Goal: Task Accomplishment & Management: Understand process/instructions

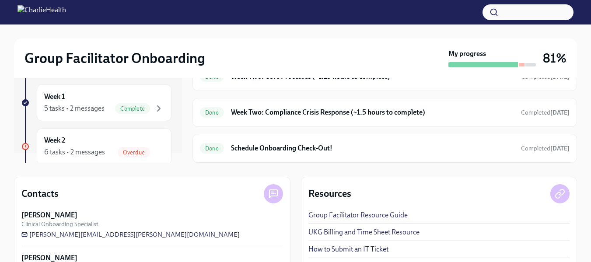
scroll to position [17, 0]
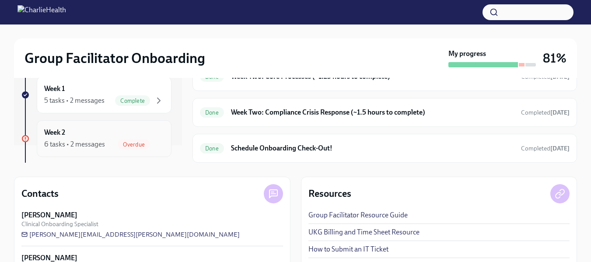
click at [86, 142] on div "6 tasks • 2 messages" at bounding box center [74, 145] width 61 height 10
click at [132, 143] on span "Overdue" at bounding box center [134, 144] width 32 height 7
click at [57, 141] on div "6 tasks • 2 messages" at bounding box center [74, 145] width 61 height 10
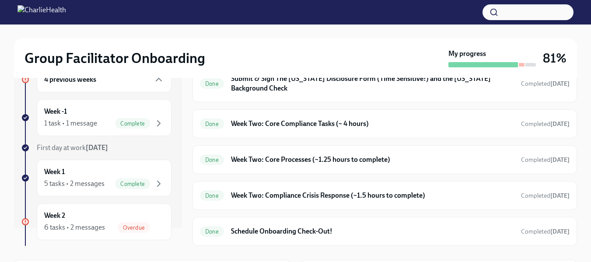
scroll to position [0, 0]
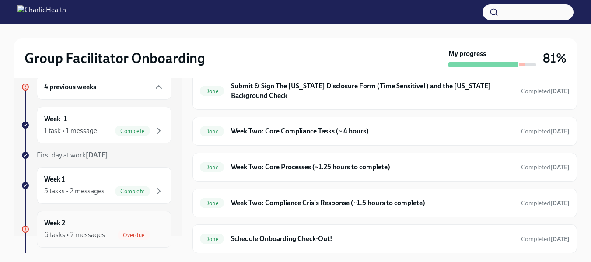
click at [129, 239] on div "Overdue" at bounding box center [134, 235] width 32 height 10
click at [125, 233] on span "Overdue" at bounding box center [134, 235] width 32 height 7
click at [156, 86] on icon "button" at bounding box center [158, 87] width 5 height 3
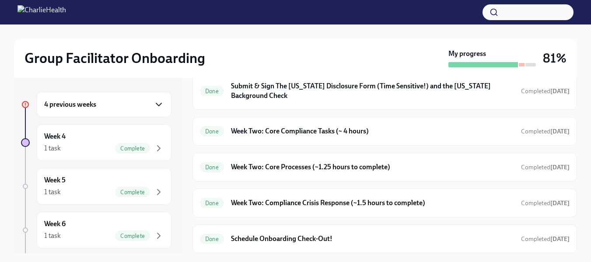
click at [156, 104] on icon "button" at bounding box center [158, 104] width 5 height 3
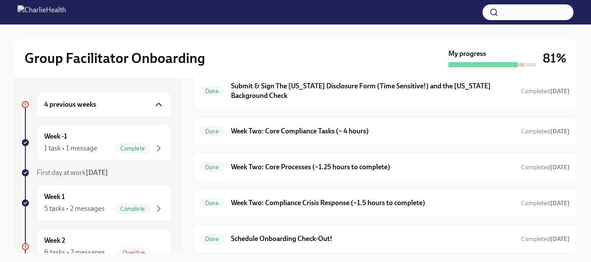
drag, startPoint x: 169, startPoint y: 137, endPoint x: 167, endPoint y: 168, distance: 30.7
click at [167, 168] on div "4 previous weeks Week -1 1 task • 1 message Complete First day at work [DATE] W…" at bounding box center [98, 165] width 168 height 175
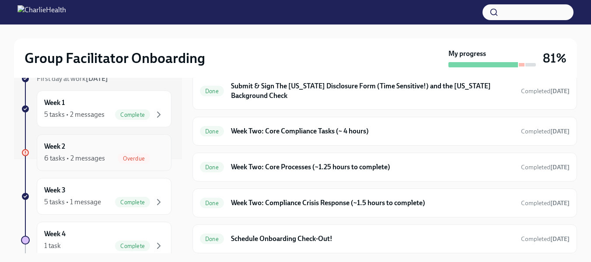
scroll to position [95, 0]
click at [57, 160] on div "6 tasks • 2 messages" at bounding box center [74, 157] width 61 height 10
click at [82, 156] on div "6 tasks • 2 messages" at bounding box center [74, 157] width 61 height 10
click at [124, 161] on div "Overdue" at bounding box center [134, 157] width 32 height 10
drag, startPoint x: 589, startPoint y: 80, endPoint x: 597, endPoint y: 82, distance: 8.4
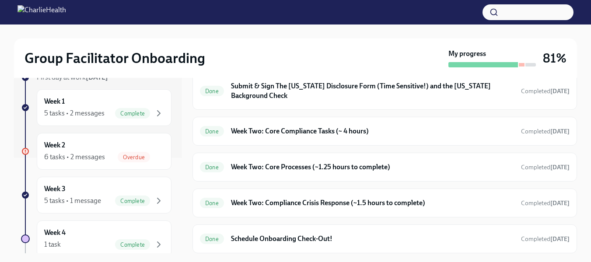
click at [590, 82] on html "Group Facilitator Onboarding My progress 81% 4 previous weeks Week -1 1 task • …" at bounding box center [295, 195] width 591 height 390
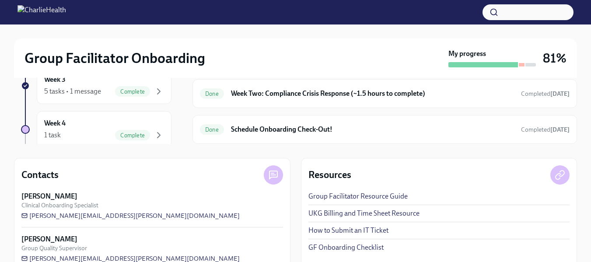
scroll to position [128, 0]
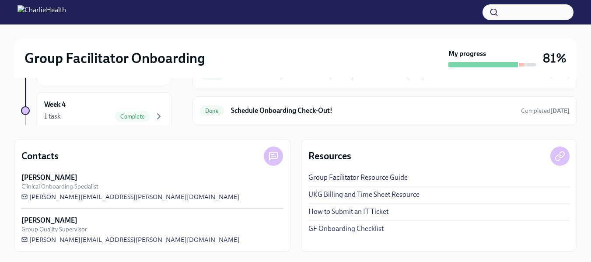
click at [321, 177] on link "Group Facilitator Resource Guide" at bounding box center [357, 178] width 99 height 10
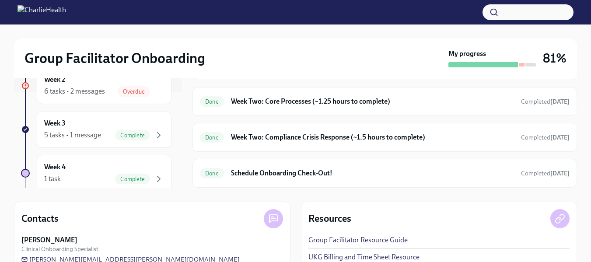
scroll to position [0, 0]
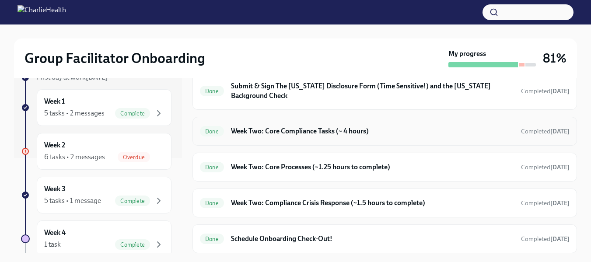
click at [244, 133] on h6 "Week Two: Core Compliance Tasks (~ 4 hours)" at bounding box center [372, 131] width 283 height 10
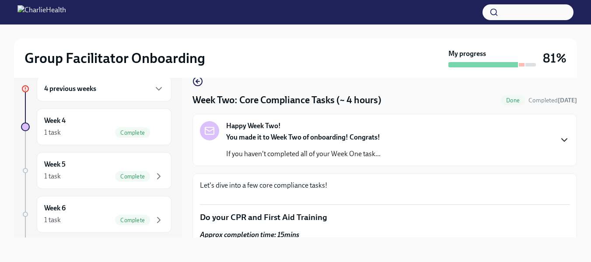
click at [562, 139] on icon "button" at bounding box center [564, 140] width 5 height 3
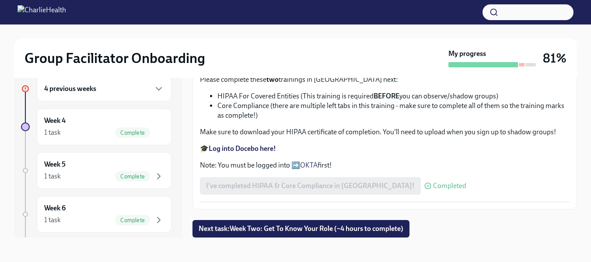
scroll to position [448, 0]
click at [154, 88] on icon "button" at bounding box center [159, 89] width 10 height 10
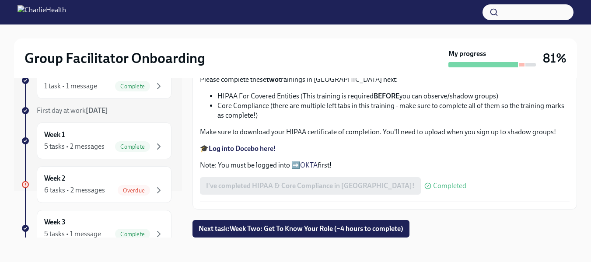
scroll to position [51, 0]
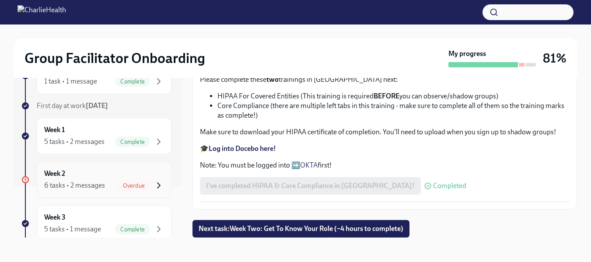
click at [156, 181] on icon "button" at bounding box center [159, 185] width 10 height 10
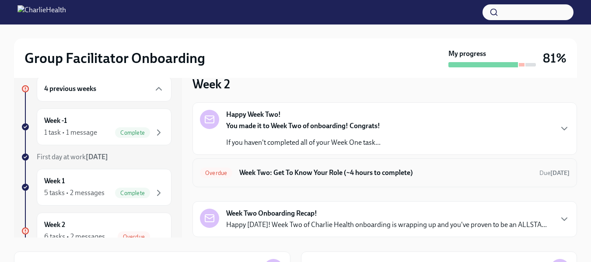
click at [321, 183] on div "Overdue Week Two: Get To Know Your Role (~4 hours to complete) Due [DATE]" at bounding box center [384, 172] width 384 height 29
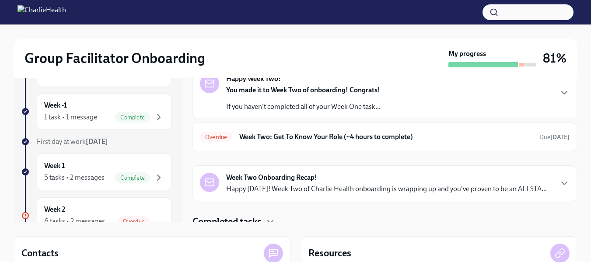
scroll to position [27, 0]
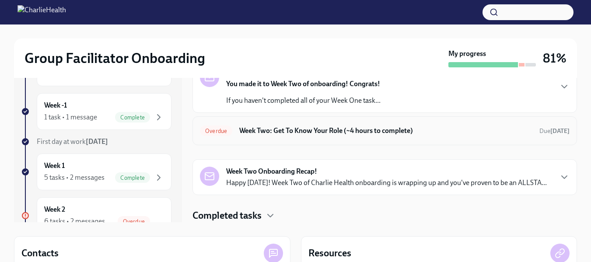
click at [265, 136] on div "Overdue Week Two: Get To Know Your Role (~4 hours to complete) Due [DATE]" at bounding box center [385, 131] width 370 height 14
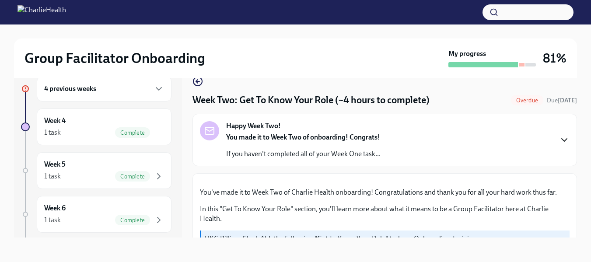
click at [559, 135] on icon "button" at bounding box center [564, 140] width 10 height 10
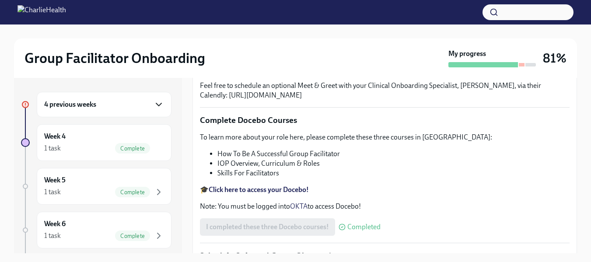
click at [154, 101] on icon "button" at bounding box center [159, 104] width 10 height 10
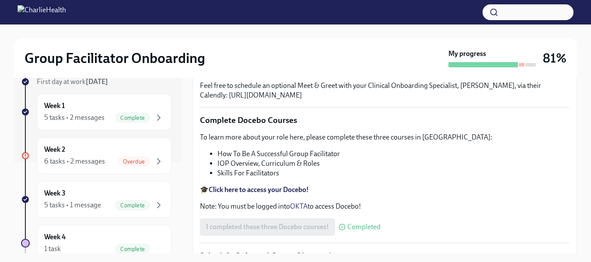
scroll to position [92, 0]
click at [154, 160] on icon "button" at bounding box center [159, 160] width 10 height 10
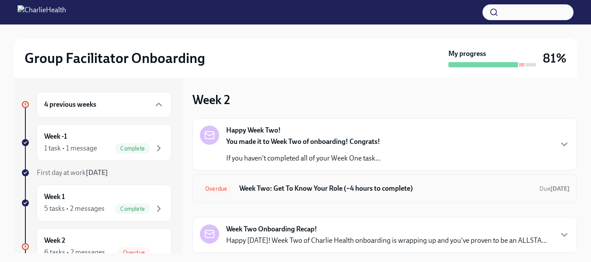
click at [250, 193] on h6 "Week Two: Get To Know Your Role (~4 hours to complete)" at bounding box center [385, 189] width 293 height 10
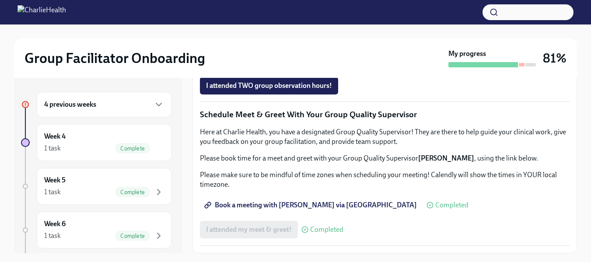
scroll to position [760, 0]
click at [256, 41] on span "Group Observation Instructions" at bounding box center [258, 36] width 105 height 9
click at [246, 41] on span "Group Observation Instructions" at bounding box center [258, 36] width 105 height 9
